Goal: Check status

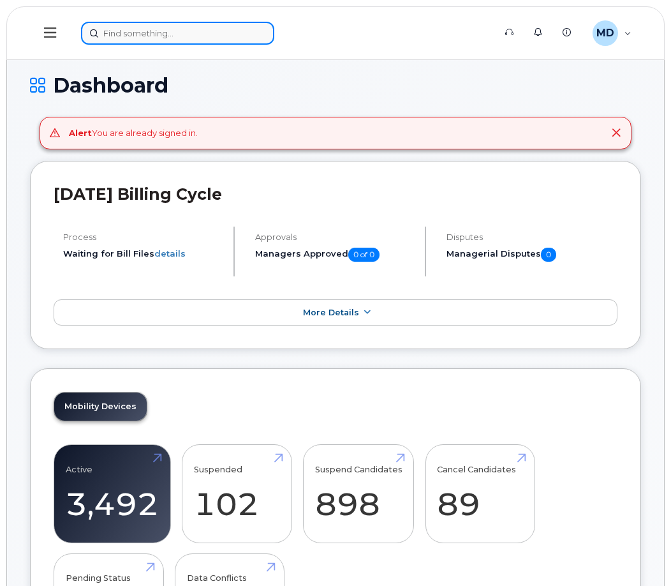
click at [129, 30] on input at bounding box center [177, 33] width 193 height 23
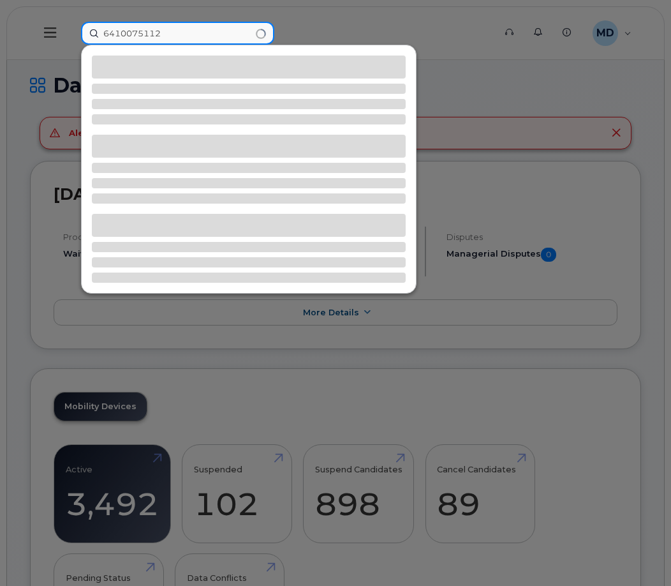
type input "6410075112"
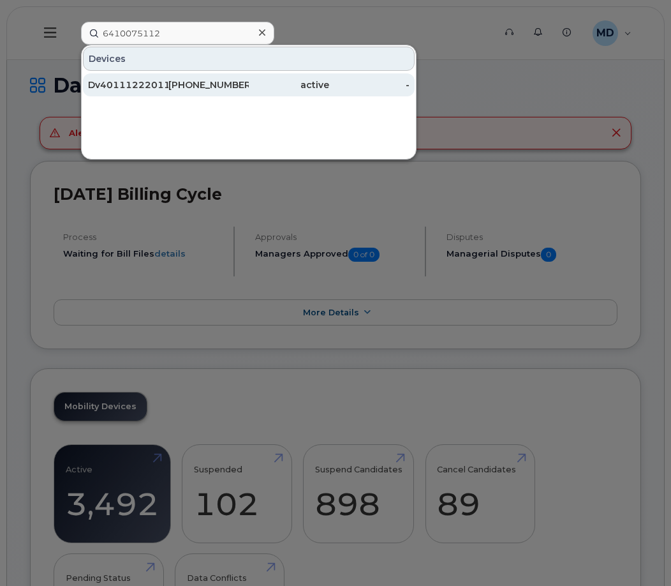
click at [126, 87] on div "Dv40111222011 Nbi" at bounding box center [128, 84] width 80 height 13
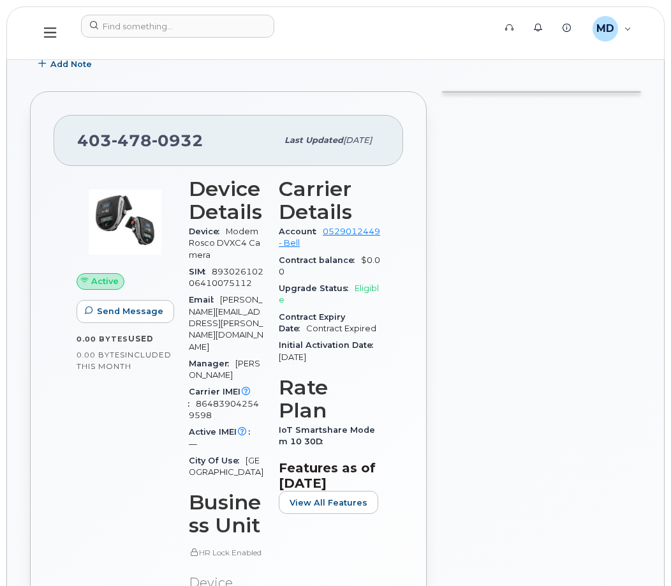
scroll to position [319, 0]
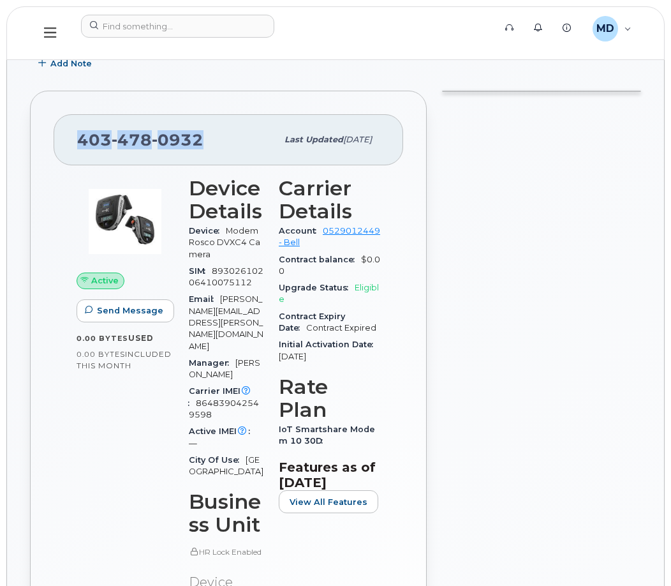
drag, startPoint x: 214, startPoint y: 141, endPoint x: 70, endPoint y: 133, distance: 144.4
click at [70, 133] on div "[PHONE_NUMBER] Last updated [DATE]" at bounding box center [229, 139] width 350 height 51
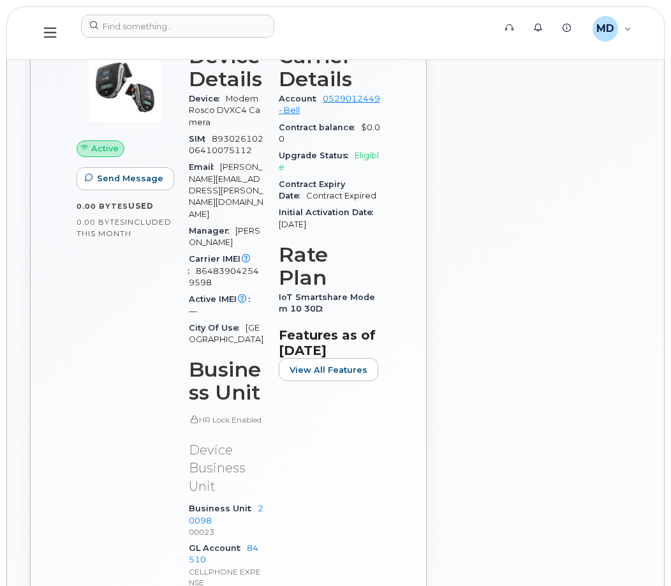
scroll to position [702, 0]
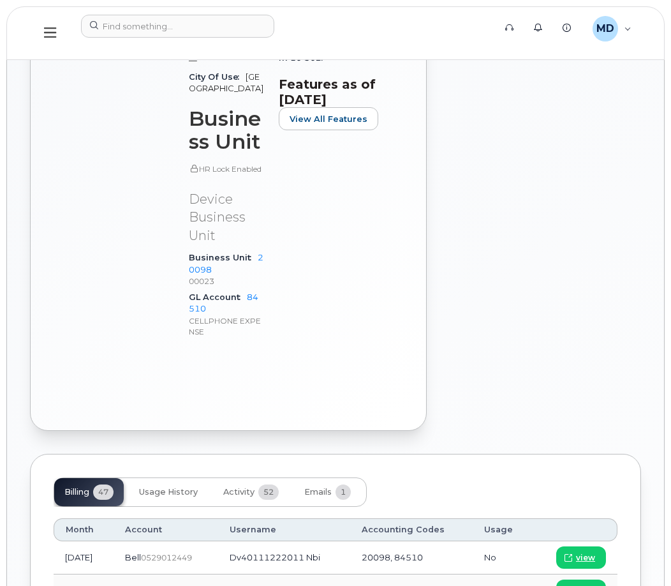
click at [160, 274] on div "Active Send Message 0.00 Bytes  used 0.00 Bytes  included this month" at bounding box center [125, 71] width 112 height 571
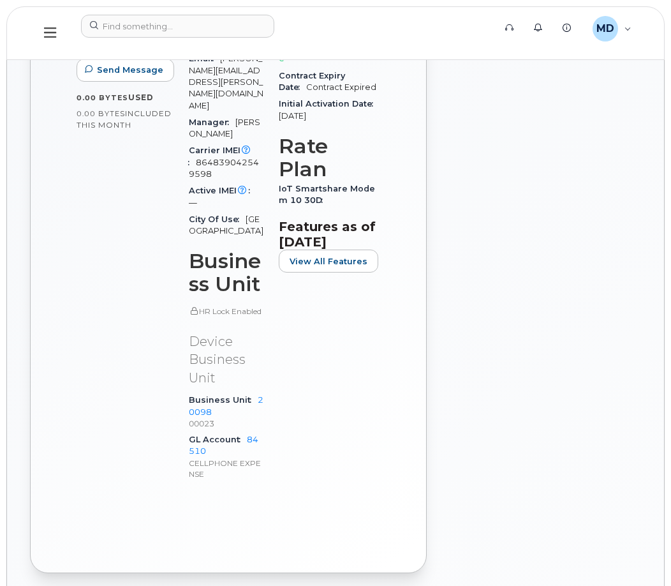
scroll to position [383, 0]
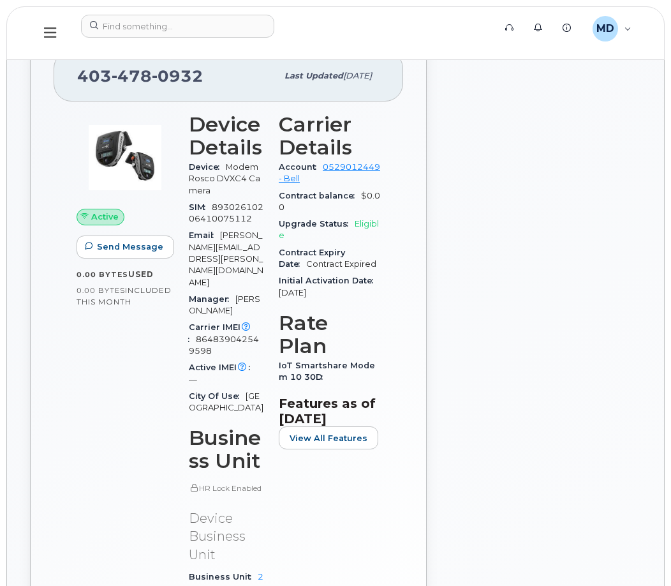
click at [536, 226] on div at bounding box center [541, 388] width 214 height 738
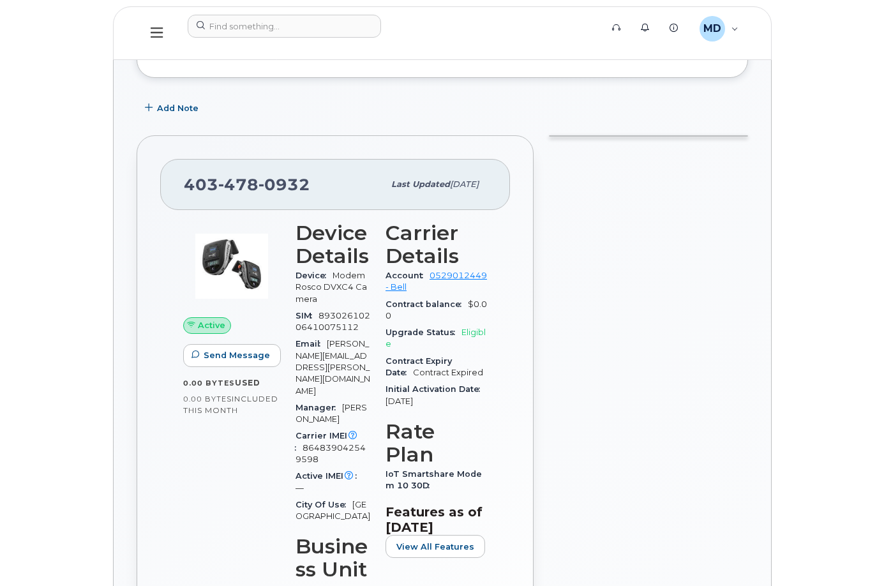
scroll to position [491, 0]
